Goal: Information Seeking & Learning: Find specific fact

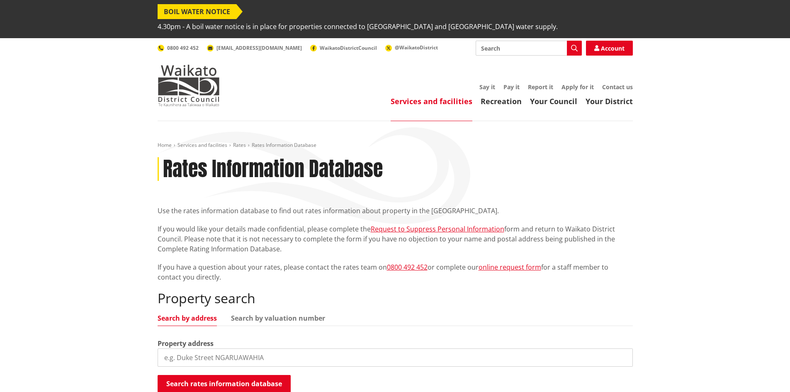
drag, startPoint x: 256, startPoint y: 303, endPoint x: 255, endPoint y: 308, distance: 4.7
click at [257, 315] on link "Search by valuation number" at bounding box center [278, 318] width 94 height 7
click at [242, 348] on input "search" at bounding box center [395, 357] width 475 height 18
paste input "06499/249.02"
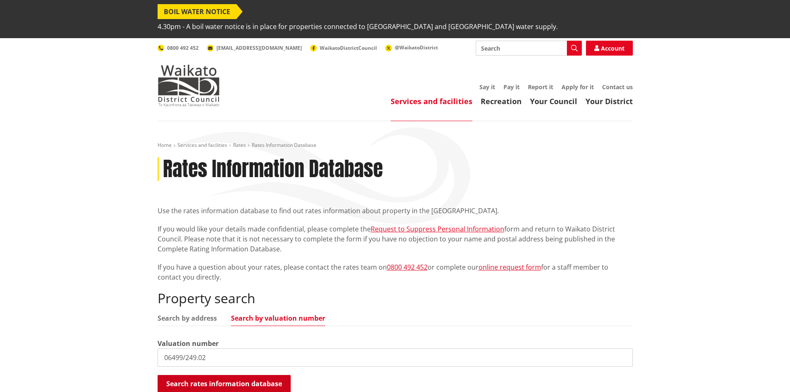
type input "06499/249.02"
click at [228, 375] on button "Search rates information database" at bounding box center [224, 383] width 133 height 17
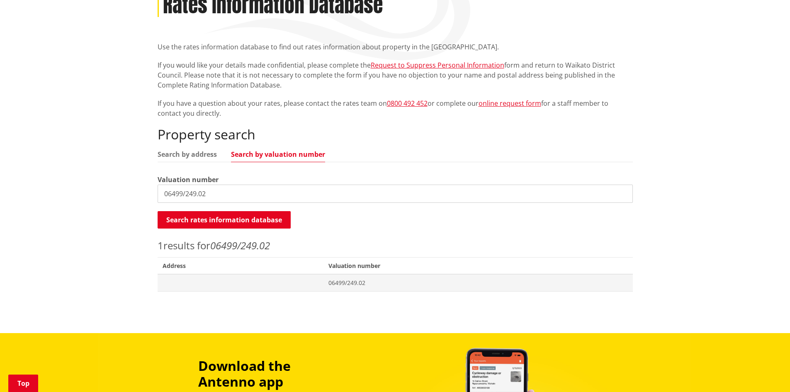
scroll to position [166, 0]
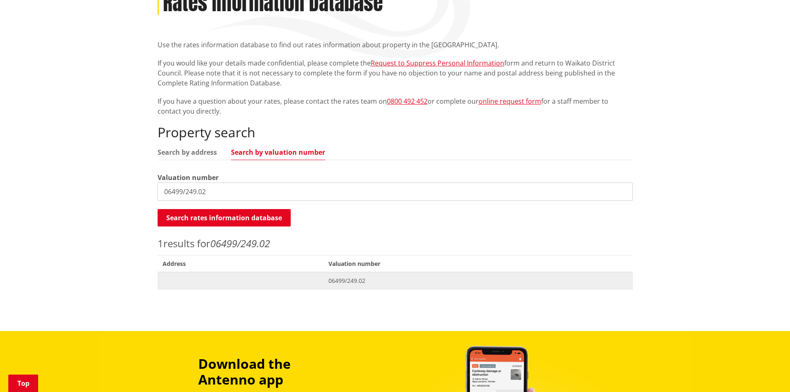
click at [337, 277] on span "06499/249.02" at bounding box center [477, 281] width 299 height 8
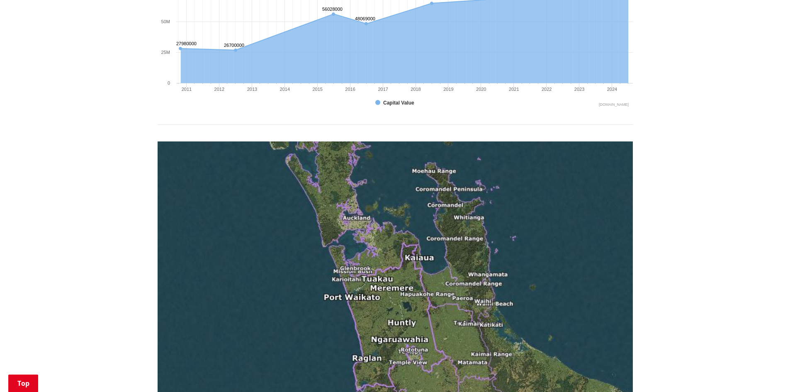
scroll to position [539, 0]
